Goal: Task Accomplishment & Management: Manage account settings

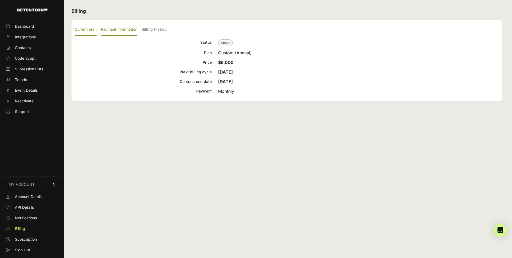
click at [119, 32] on label "Payment Information" at bounding box center [119, 29] width 37 height 13
click at [0, 0] on input "Payment Information" at bounding box center [0, 0] width 0 height 0
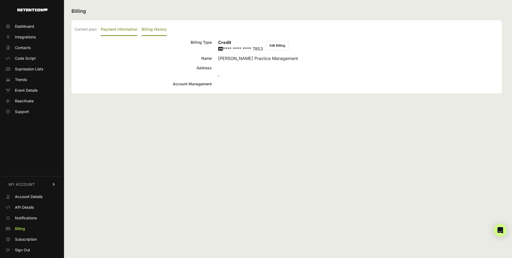
click at [163, 32] on label "Billing History" at bounding box center [154, 29] width 25 height 13
click at [0, 0] on input "Billing History" at bounding box center [0, 0] width 0 height 0
